Goal: Task Accomplishment & Management: Complete application form

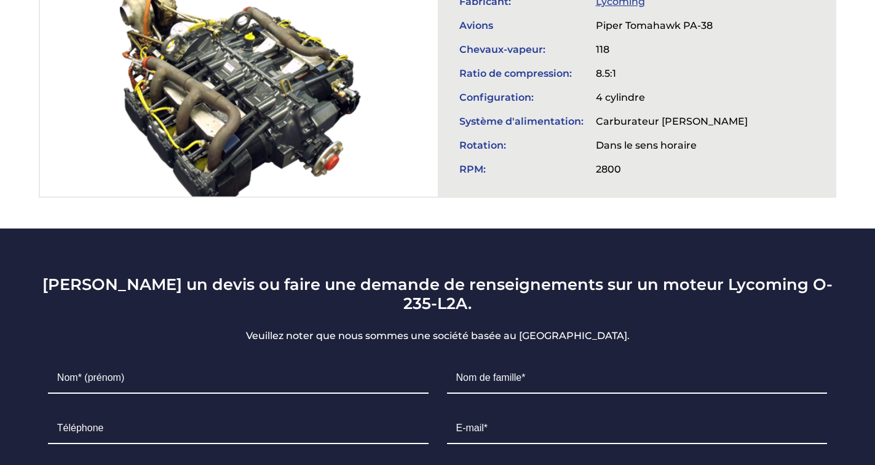
scroll to position [559, 0]
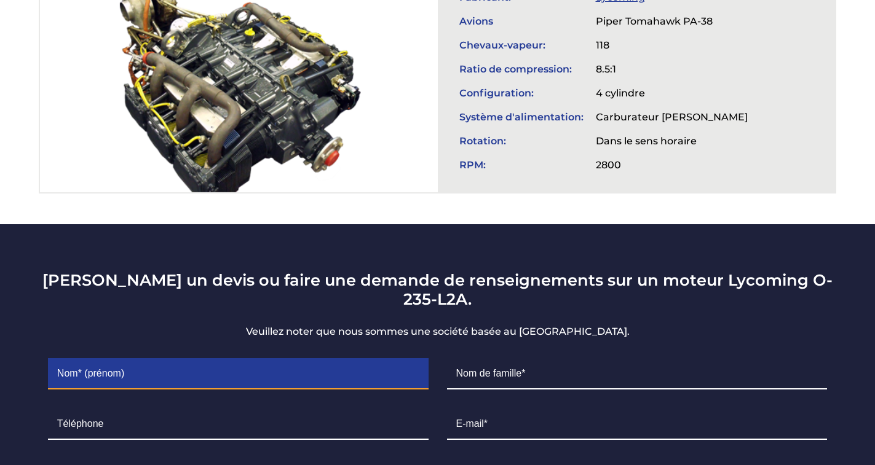
click at [146, 359] on input "Contact form" at bounding box center [238, 374] width 380 height 31
type input "[PERSON_NAME]"
type input "Gentilhomme"
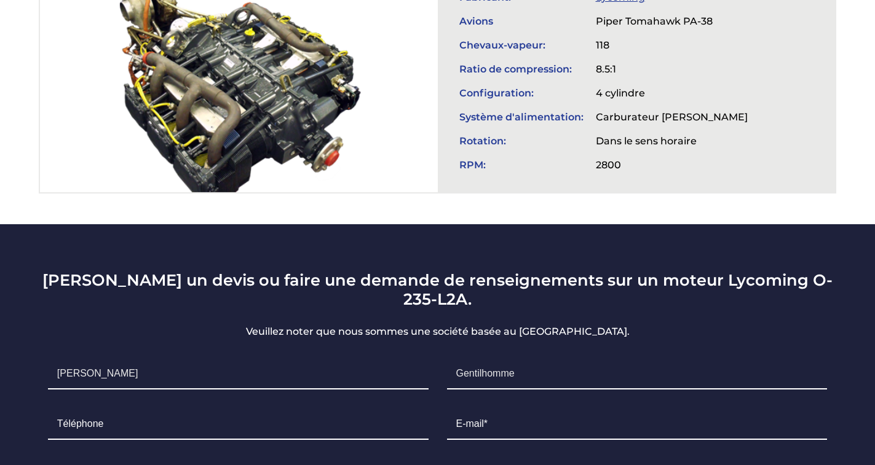
type input "[GEOGRAPHIC_DATA]"
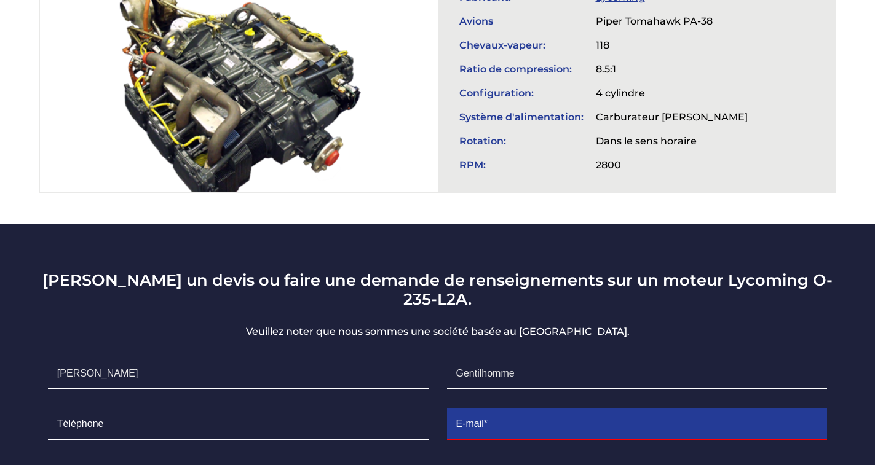
click at [482, 412] on input "Contact form" at bounding box center [637, 424] width 380 height 31
type input "[EMAIL_ADDRESS][DOMAIN_NAME]"
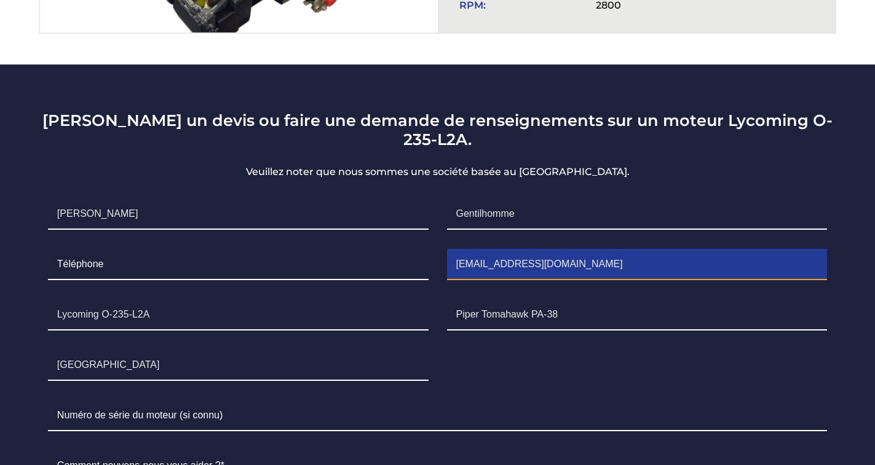
scroll to position [735, 0]
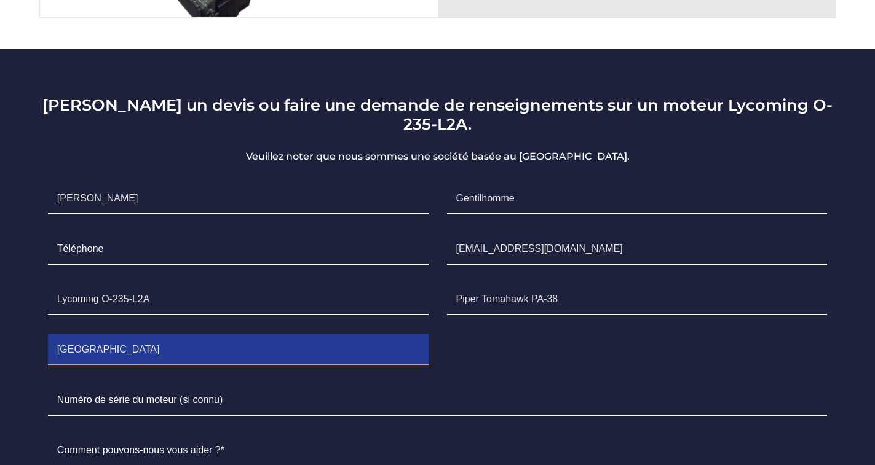
click at [103, 339] on input "[GEOGRAPHIC_DATA]" at bounding box center [238, 350] width 380 height 31
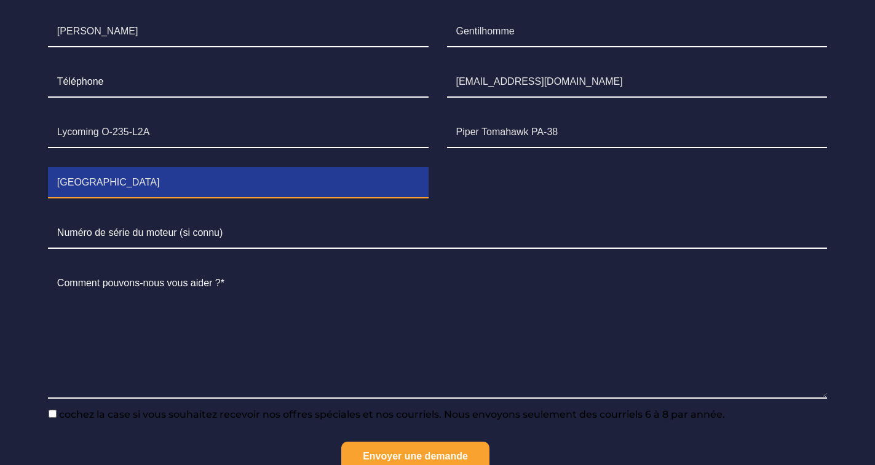
scroll to position [905, 0]
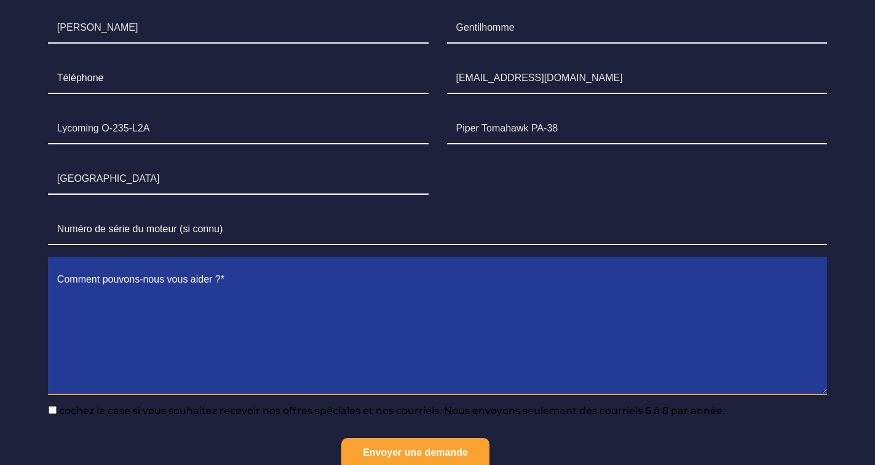
click at [218, 278] on textarea "Contact form" at bounding box center [437, 330] width 779 height 130
click at [96, 301] on textarea "Contact form" at bounding box center [437, 330] width 779 height 130
click at [259, 282] on textarea "Contact form" at bounding box center [437, 330] width 779 height 130
click at [186, 272] on textarea "pour avion dr 400 fin potenciell" at bounding box center [437, 330] width 779 height 130
drag, startPoint x: 220, startPoint y: 272, endPoint x: 205, endPoint y: 270, distance: 15.6
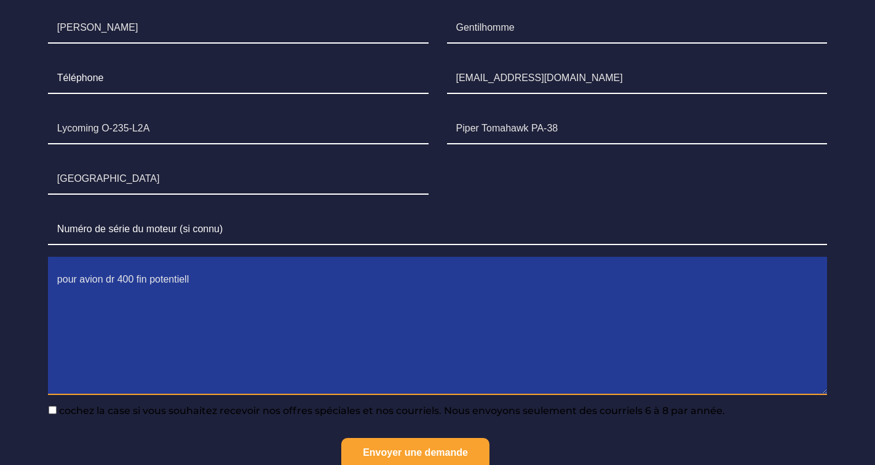
click at [205, 270] on textarea "pour avion dr 400 fin potentiell" at bounding box center [437, 330] width 779 height 130
click at [220, 272] on textarea "pour avion dr 400 fin potentiel en echange" at bounding box center [437, 330] width 779 height 130
click at [323, 292] on textarea "pour avion dr 400 fin potentiel en échange" at bounding box center [437, 330] width 779 height 130
click at [264, 274] on textarea "pour avion dr 400 fin potentiel en échange" at bounding box center [437, 330] width 779 height 130
type textarea "pour avion dr 400 fin potentiel en échange"
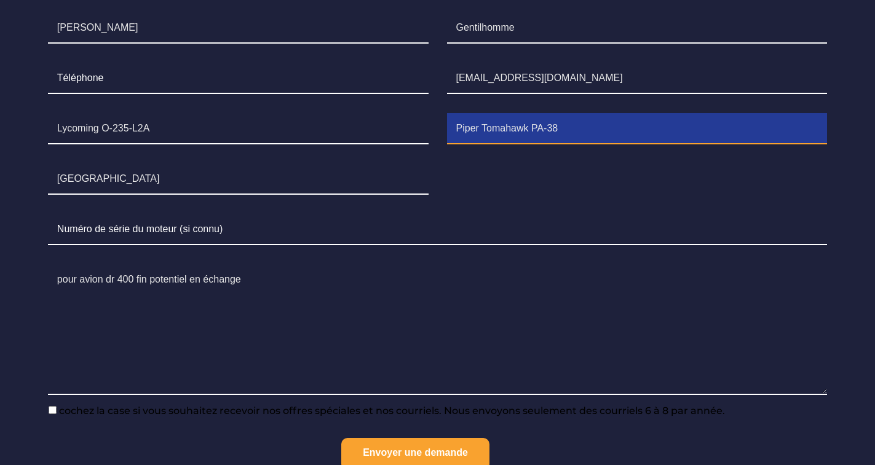
drag, startPoint x: 572, startPoint y: 116, endPoint x: 455, endPoint y: 118, distance: 116.8
click at [455, 118] on input "Piper Tomahawk PA-38" at bounding box center [637, 129] width 380 height 31
type input "Dr 400 120 cv"
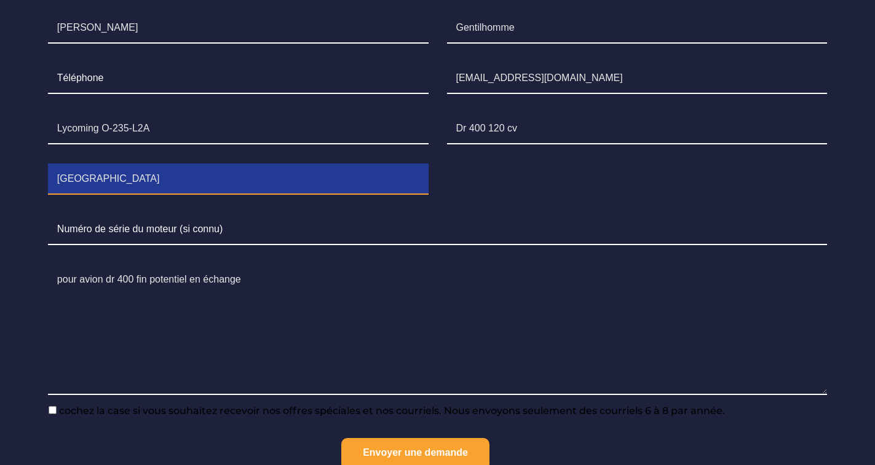
click at [103, 167] on input "[GEOGRAPHIC_DATA]" at bounding box center [238, 179] width 380 height 31
click at [148, 171] on input "France aeroclub" at bounding box center [238, 179] width 380 height 31
click at [98, 164] on input "France aeroclub" at bounding box center [238, 179] width 380 height 31
click at [108, 165] on input "France aéroclub" at bounding box center [238, 179] width 380 height 31
click at [92, 167] on input "France aéro club" at bounding box center [238, 179] width 380 height 31
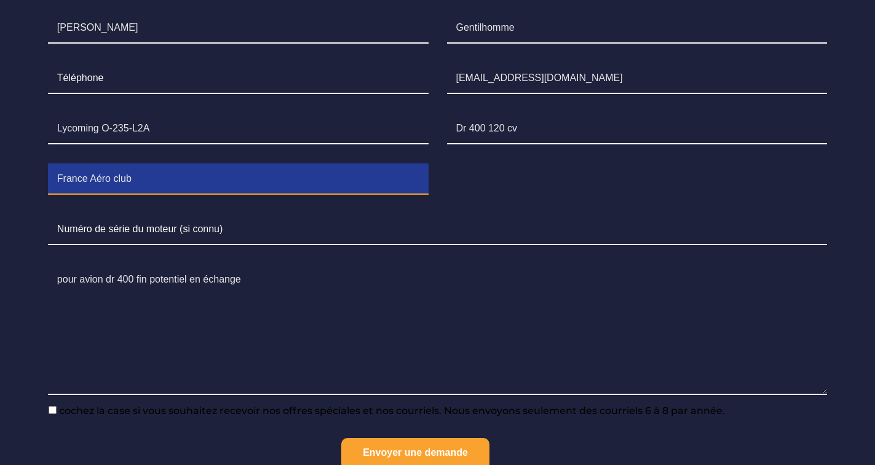
click at [143, 168] on input "France Aéro club" at bounding box center [238, 179] width 380 height 31
click at [149, 165] on input "France Aéro club D'[PERSON_NAME]" at bounding box center [238, 179] width 380 height 31
click at [185, 168] on input "France Aéro club D'Albert" at bounding box center [238, 179] width 380 height 31
click at [216, 169] on input "France Aéro club D'Albert LFAQ" at bounding box center [238, 179] width 380 height 31
click at [177, 165] on input "France Aéro club D'Albert LFAQ" at bounding box center [238, 179] width 380 height 31
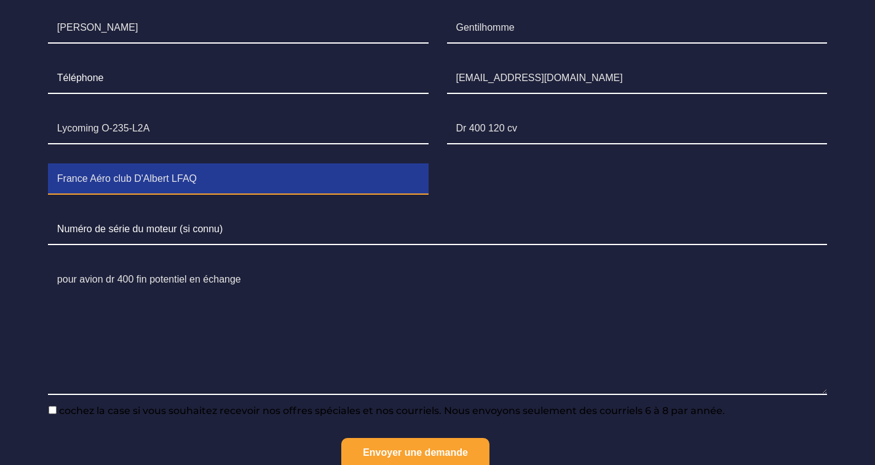
click at [179, 165] on input "France Aéro club D'Albert LFAQ" at bounding box center [238, 179] width 380 height 31
click at [185, 165] on input "France Aéro club D'Albert L FAQ" at bounding box center [238, 179] width 380 height 31
click at [191, 167] on input "France Aéro club D'Albert L F AQ" at bounding box center [238, 179] width 380 height 31
click at [197, 167] on input "France Aéro club D'Albert L F A Q" at bounding box center [238, 179] width 380 height 31
click at [215, 170] on input "France Aéro club D'Albert L F A Q" at bounding box center [238, 179] width 380 height 31
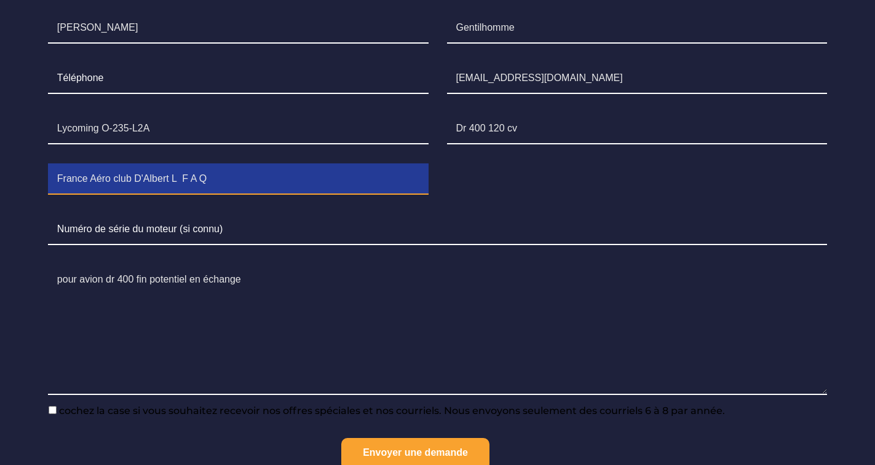
click at [226, 170] on input "France Aéro club D'Albert L F A Q" at bounding box center [238, 179] width 380 height 31
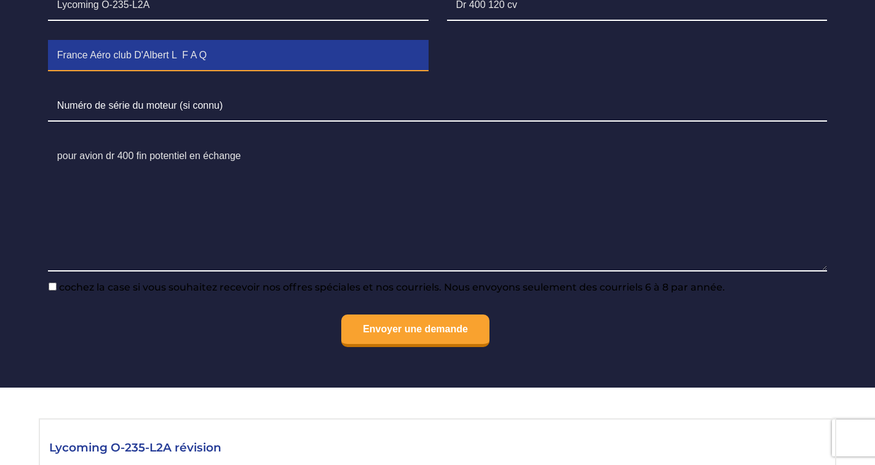
scroll to position [1044, 0]
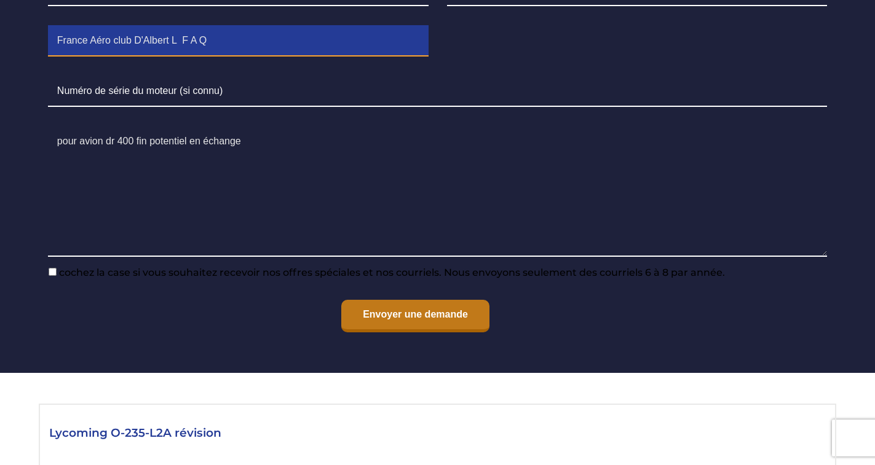
type input "France Aéro club D'Albert L F A Q"
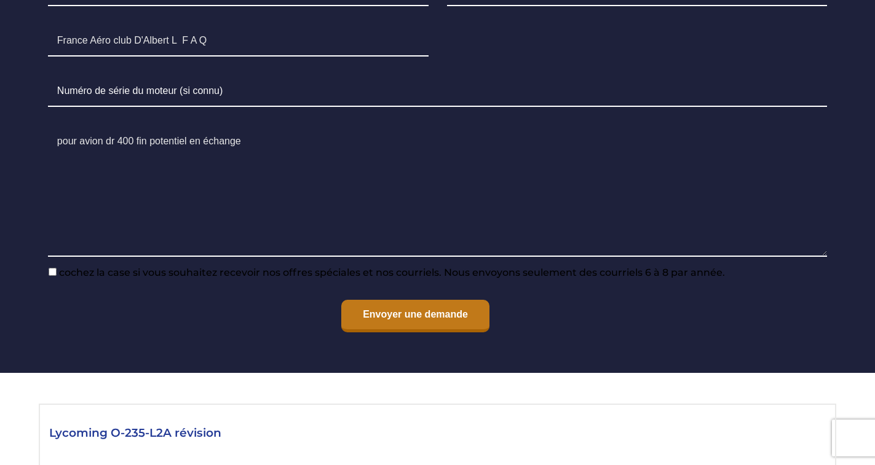
click at [462, 333] on input "Envoyer une demande" at bounding box center [415, 316] width 148 height 33
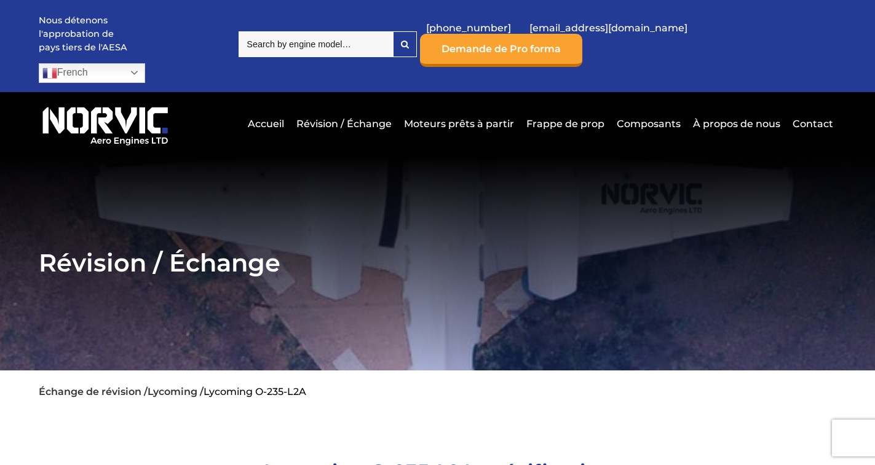
scroll to position [0, 0]
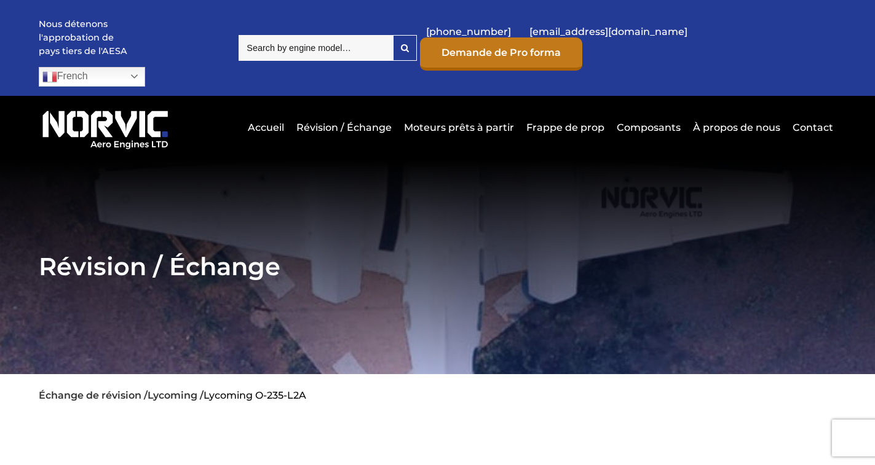
click at [582, 42] on link "Demande de Pro forma" at bounding box center [501, 53] width 162 height 33
